Goal: Task Accomplishment & Management: Complete application form

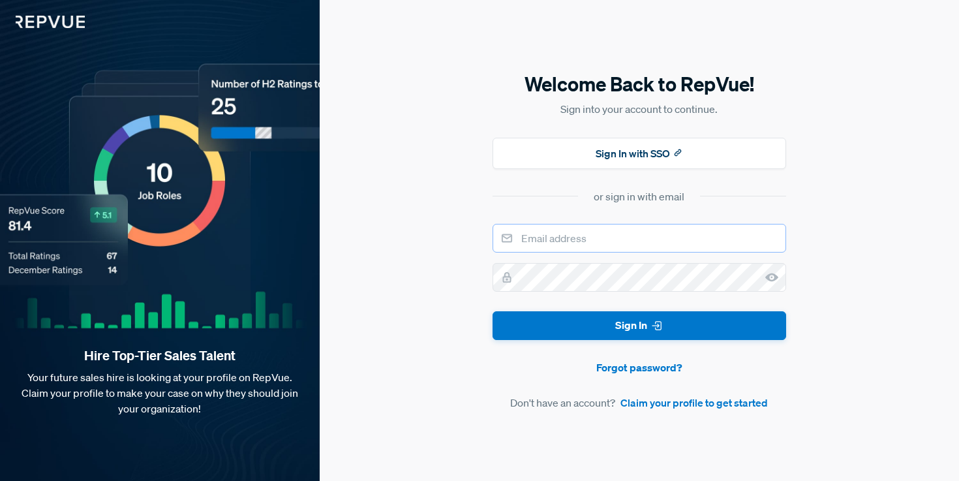
click at [518, 245] on input "email" at bounding box center [638, 238] width 293 height 29
click at [663, 406] on link "Claim your profile to get started" at bounding box center [693, 403] width 147 height 16
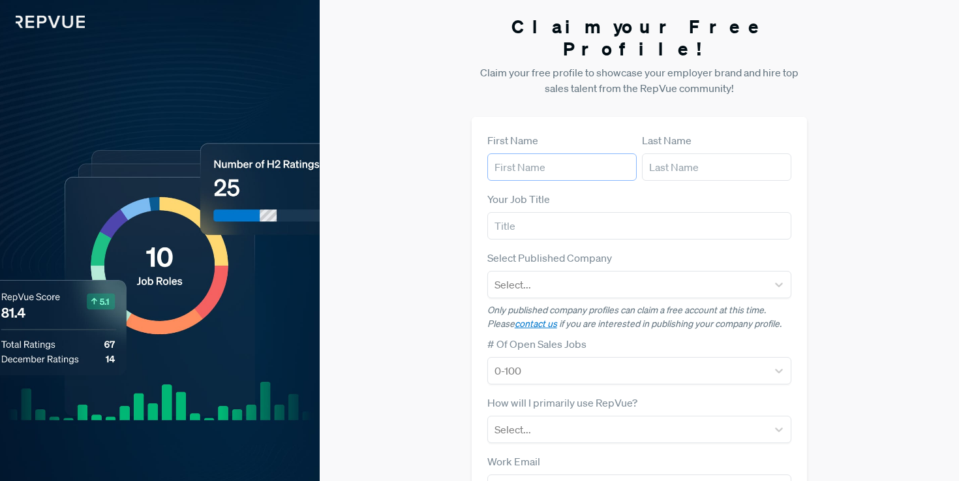
click at [560, 153] on input "text" at bounding box center [561, 166] width 149 height 27
type input "[PERSON_NAME]"
click at [682, 153] on input "text" at bounding box center [716, 166] width 149 height 27
type input "[PERSON_NAME]"
click at [547, 212] on input "text" at bounding box center [639, 225] width 305 height 27
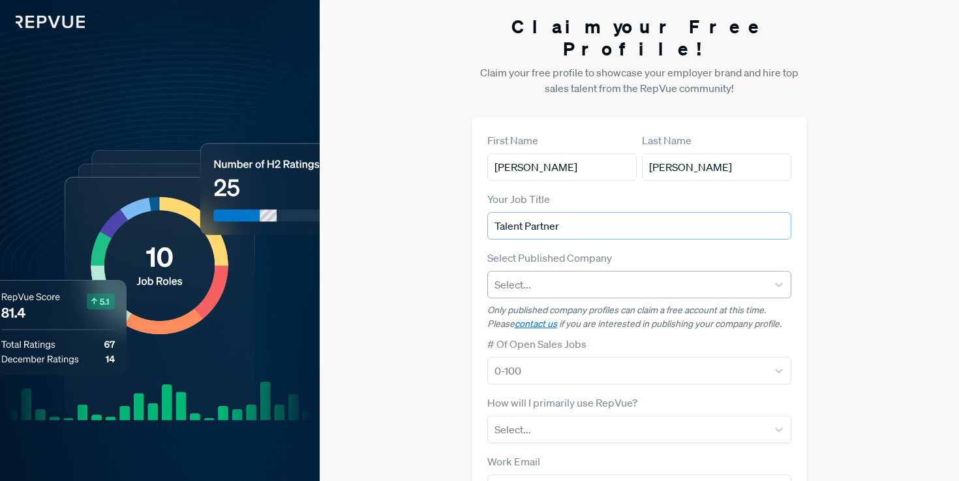
type input "Talent Partner"
click at [508, 275] on div at bounding box center [627, 284] width 267 height 18
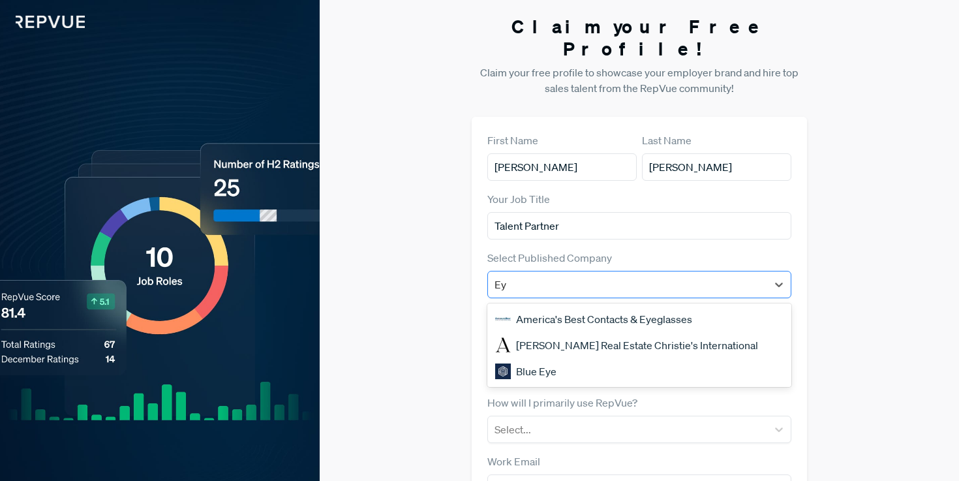
type input "Eye"
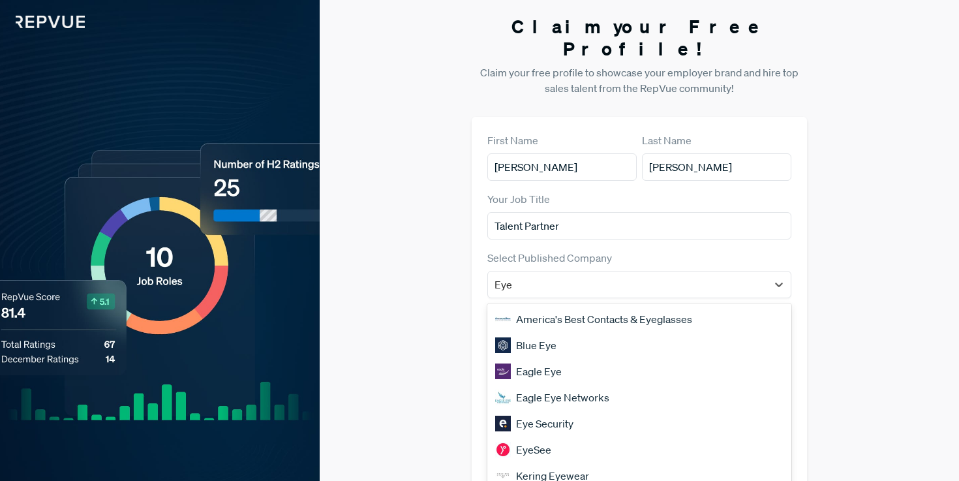
click at [550, 410] on div "Eye Security" at bounding box center [639, 423] width 305 height 26
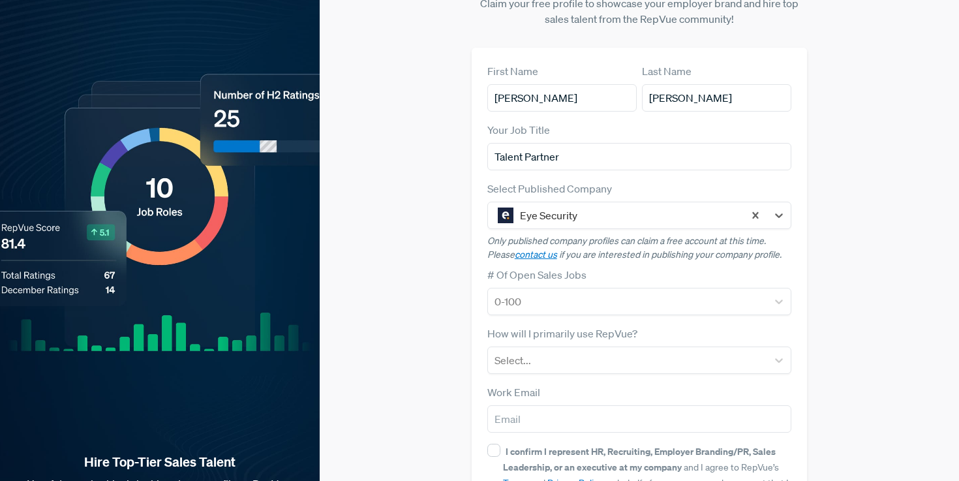
scroll to position [74, 0]
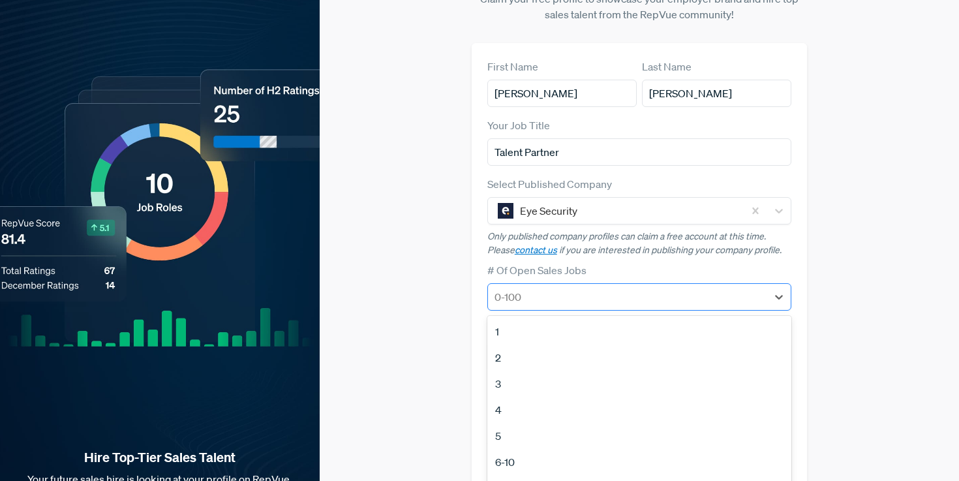
click at [523, 288] on div at bounding box center [627, 297] width 267 height 18
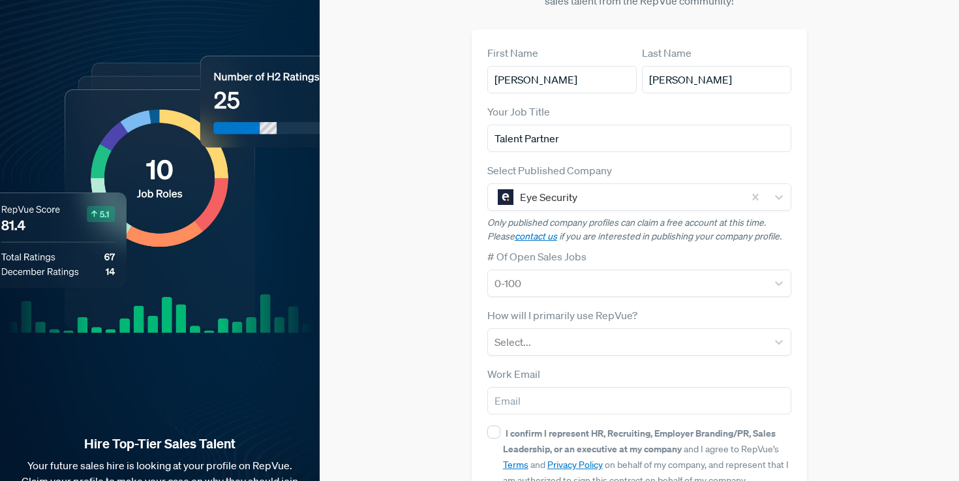
click at [824, 243] on div "Claim your Free Profile! Claim your free profile to showcase your employer bran…" at bounding box center [639, 241] width 639 height 656
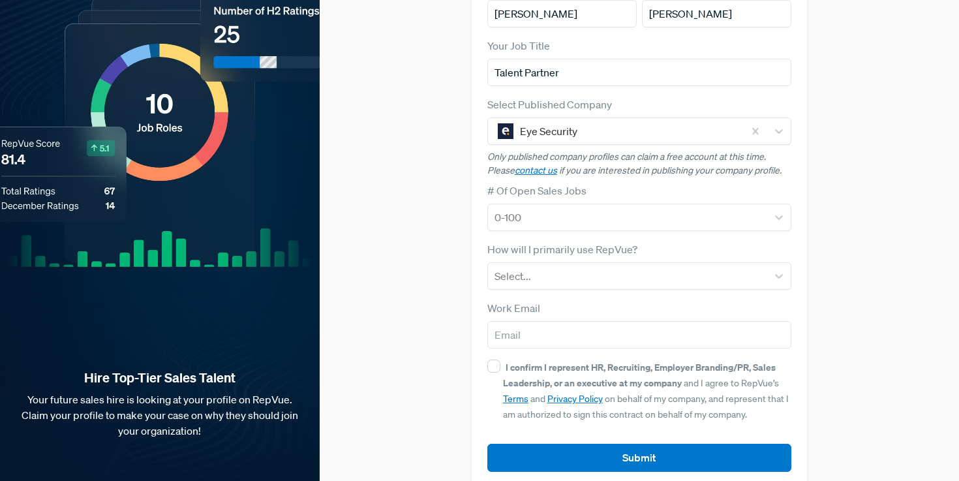
scroll to position [0, 0]
